Goal: Navigation & Orientation: Find specific page/section

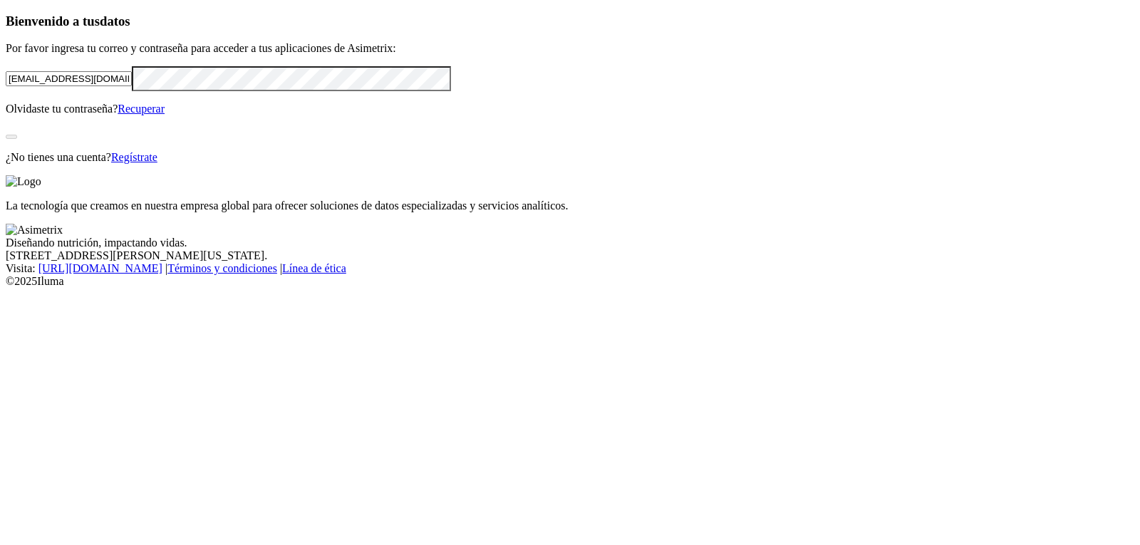
click at [451, 77] on div "Bienvenido a tus datos Por favor ingresa tu correo y contraseña para acceder a …" at bounding box center [570, 89] width 1128 height 150
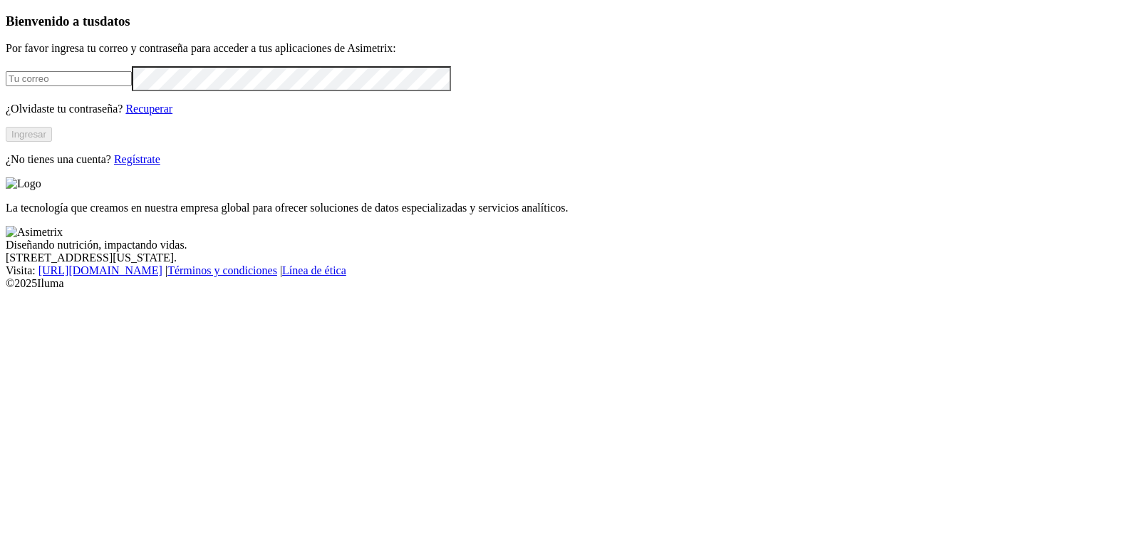
type input "[EMAIL_ADDRESS][DOMAIN_NAME]"
click at [52, 142] on button "Ingresar" at bounding box center [29, 134] width 46 height 15
